Goal: Obtain resource: Obtain resource

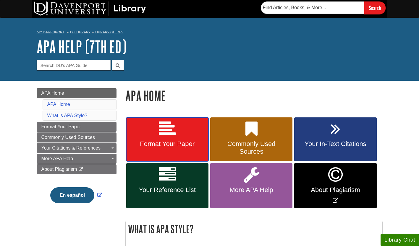
click at [188, 143] on span "Format Your Paper" at bounding box center [167, 144] width 73 height 8
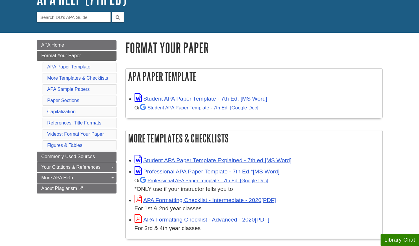
scroll to position [48, 0]
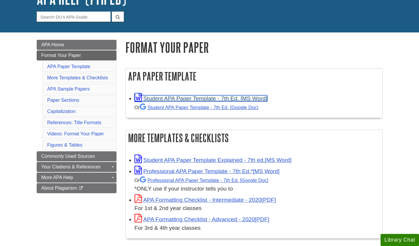
click at [192, 100] on link "Student APA Paper Template - 7th Ed. [MS Word]" at bounding box center [200, 98] width 133 height 6
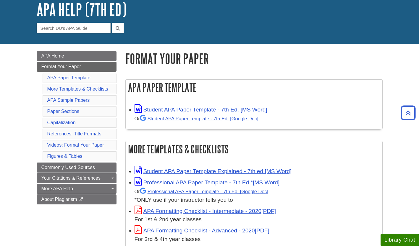
scroll to position [36, 0]
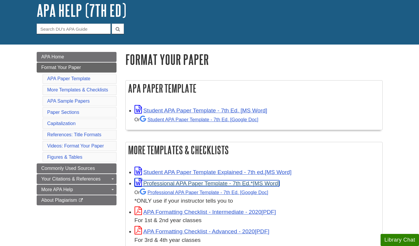
click at [231, 184] on link "Professional APA Paper Template - 7th Ed.*" at bounding box center [206, 184] width 145 height 6
